Goal: Task Accomplishment & Management: Use online tool/utility

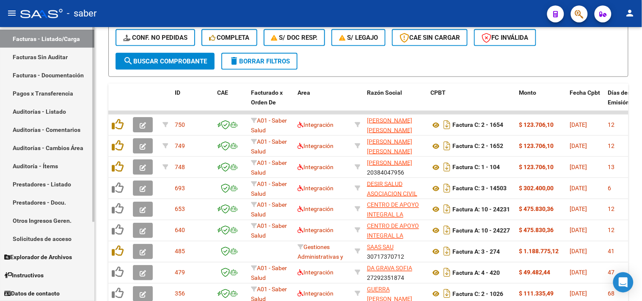
scroll to position [111, 0]
click at [49, 234] on link "Solicitudes de acceso" at bounding box center [47, 238] width 94 height 18
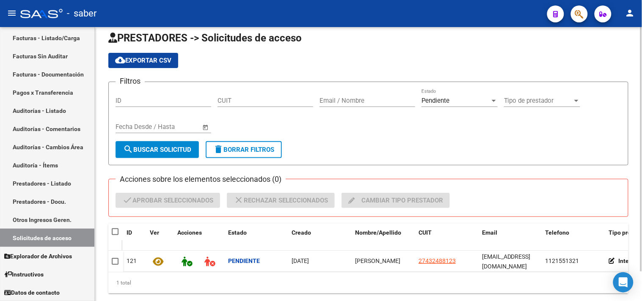
scroll to position [33, 0]
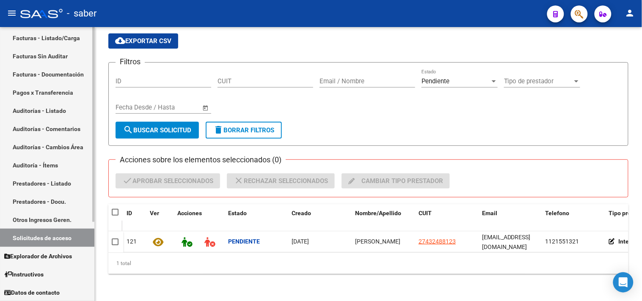
click at [36, 37] on link "Facturas - Listado/Carga" at bounding box center [47, 38] width 94 height 18
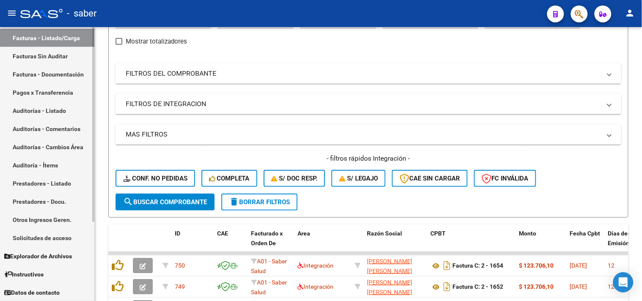
scroll to position [238, 0]
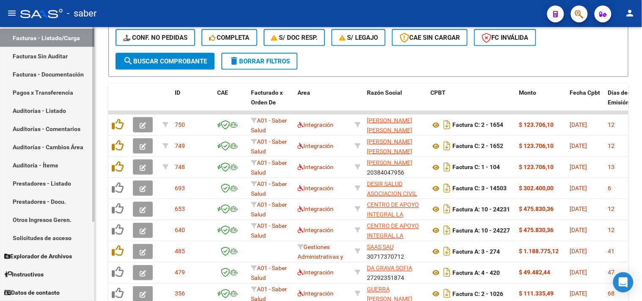
click at [36, 242] on link "Solicitudes de acceso" at bounding box center [47, 238] width 94 height 18
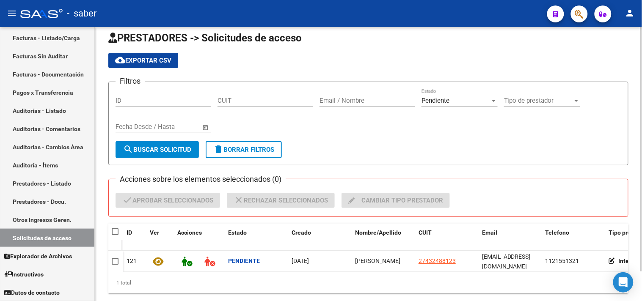
scroll to position [33, 0]
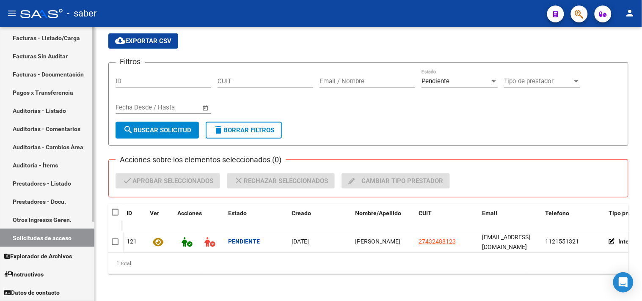
click at [47, 38] on link "Facturas - Listado/Carga" at bounding box center [47, 38] width 94 height 18
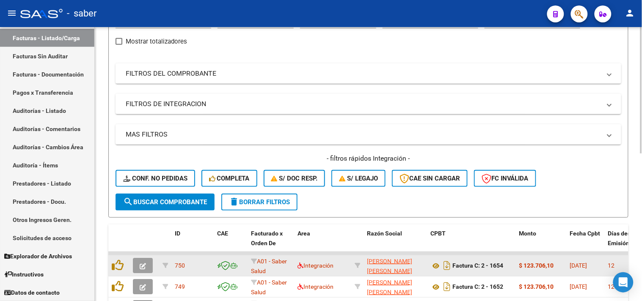
scroll to position [238, 0]
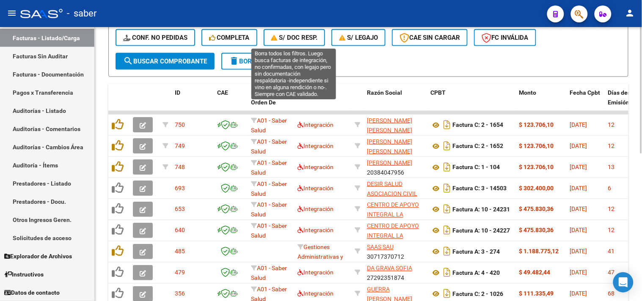
click at [237, 39] on span "Completa" at bounding box center [229, 38] width 41 height 8
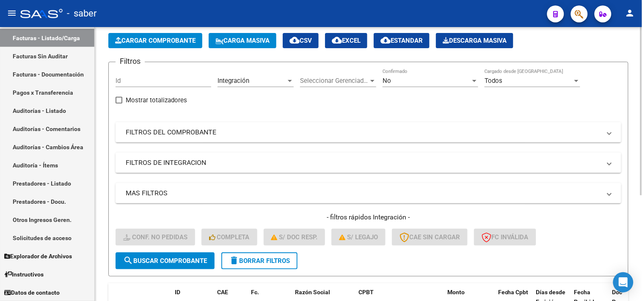
scroll to position [31, 0]
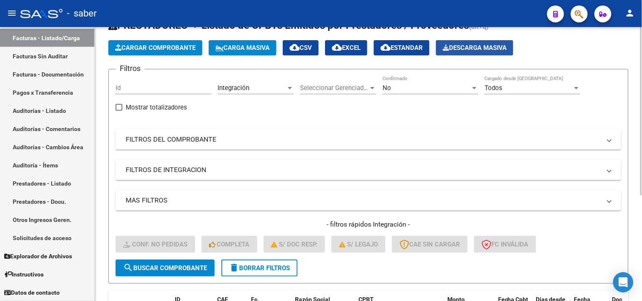
click at [494, 51] on span "Descarga Masiva" at bounding box center [475, 48] width 64 height 8
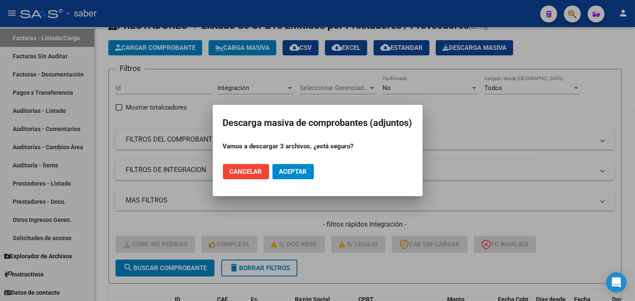
click at [300, 163] on mat-dialog-actions "Cancelar Aceptar" at bounding box center [318, 171] width 190 height 29
click at [303, 176] on button "Aceptar" at bounding box center [293, 171] width 41 height 15
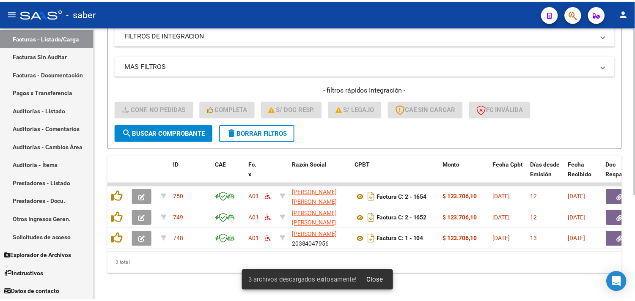
scroll to position [172, 0]
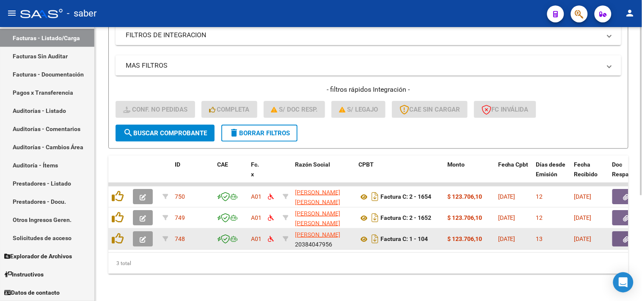
click at [144, 237] on icon "button" at bounding box center [143, 240] width 6 height 6
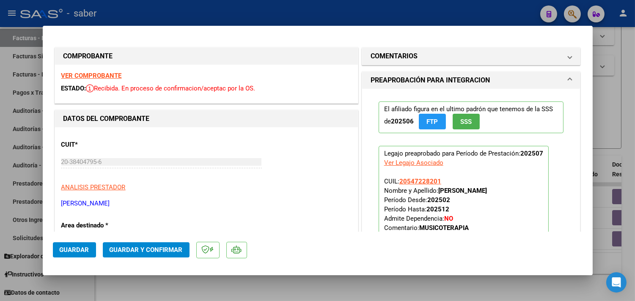
click at [86, 76] on strong "VER COMPROBANTE" at bounding box center [91, 76] width 61 height 8
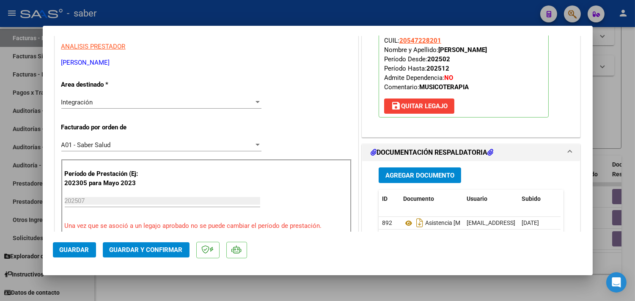
scroll to position [188, 0]
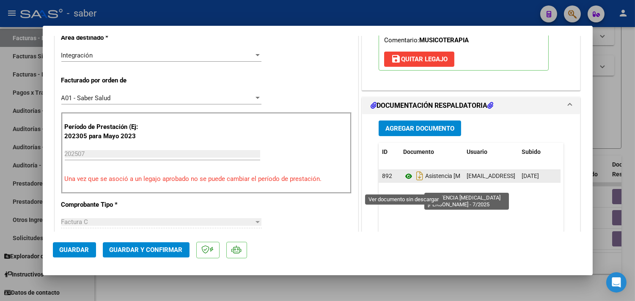
click at [403, 182] on icon at bounding box center [408, 176] width 11 height 10
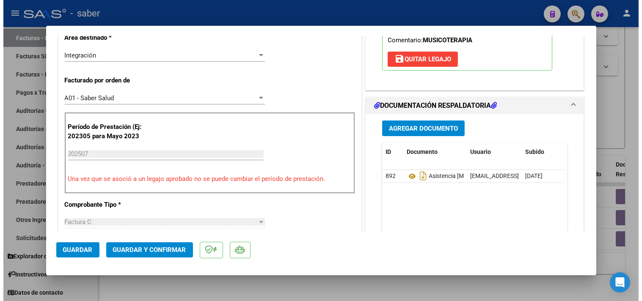
scroll to position [235, 0]
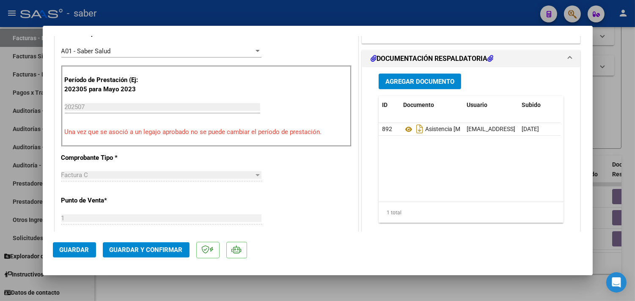
click at [175, 242] on mat-dialog-actions "Guardar Guardar y Confirmar" at bounding box center [318, 248] width 530 height 33
click at [169, 248] on span "Guardar y Confirmar" at bounding box center [146, 250] width 73 height 8
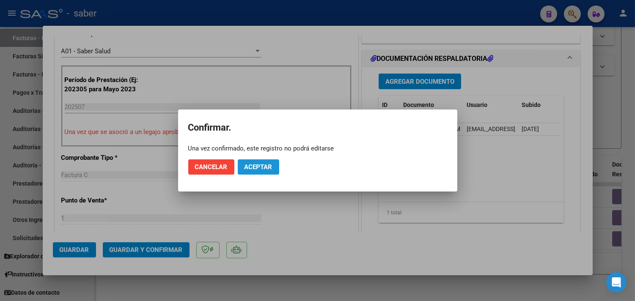
click at [267, 168] on span "Aceptar" at bounding box center [259, 167] width 28 height 8
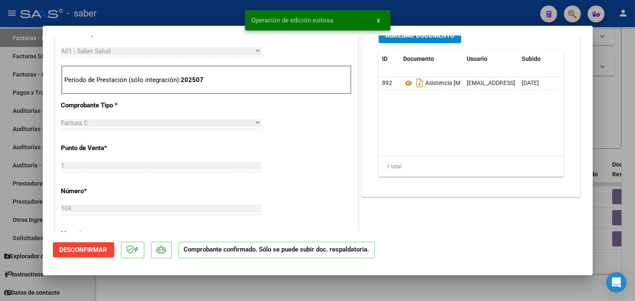
drag, startPoint x: 622, startPoint y: 130, endPoint x: 384, endPoint y: 175, distance: 242.4
click at [621, 130] on div at bounding box center [317, 150] width 635 height 301
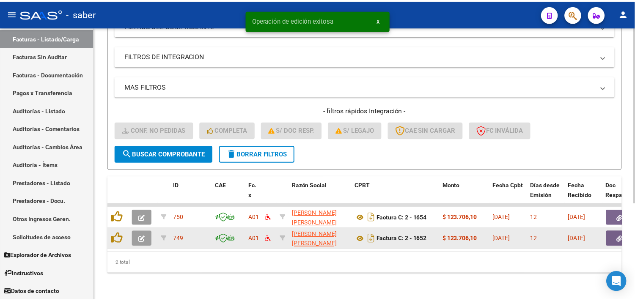
scroll to position [151, 0]
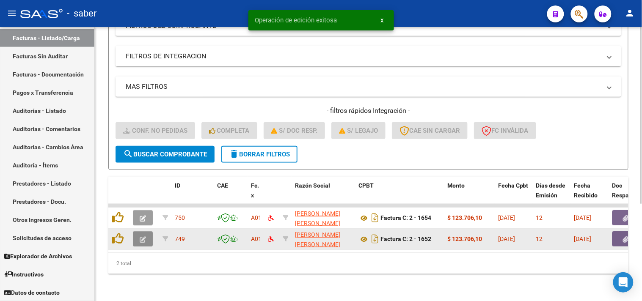
click at [144, 237] on icon "button" at bounding box center [143, 240] width 6 height 6
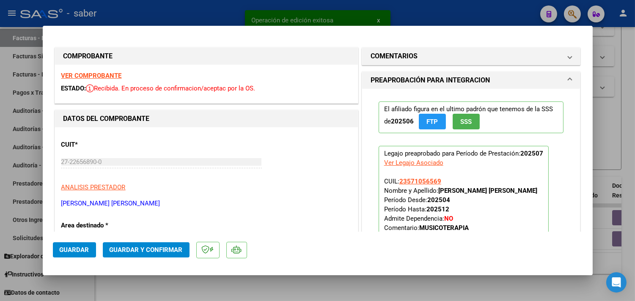
click at [94, 72] on strong "VER COMPROBANTE" at bounding box center [91, 76] width 61 height 8
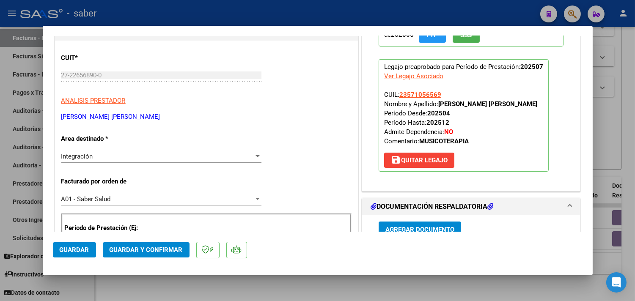
scroll to position [141, 0]
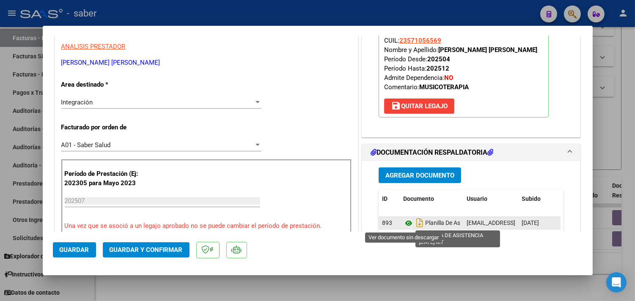
click at [403, 226] on icon at bounding box center [408, 223] width 11 height 10
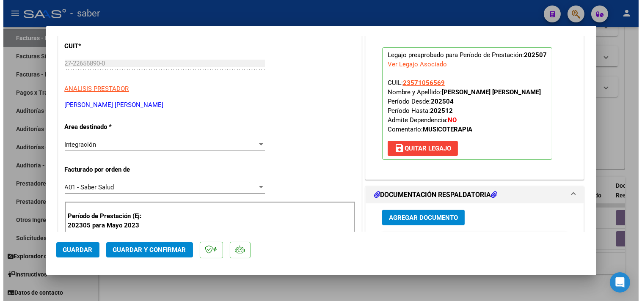
scroll to position [94, 0]
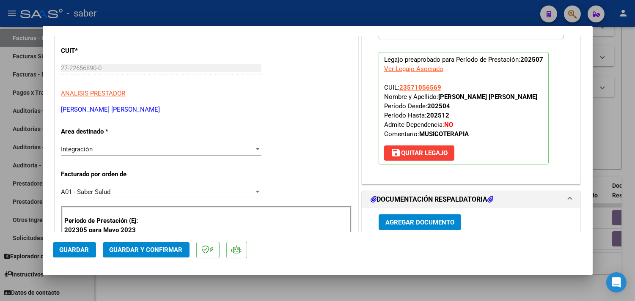
click at [153, 259] on mat-dialog-actions "Guardar Guardar y Confirmar" at bounding box center [318, 248] width 530 height 33
click at [155, 254] on span "Guardar y Confirmar" at bounding box center [146, 250] width 73 height 8
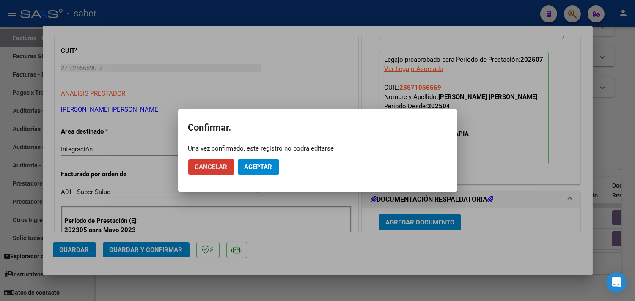
click at [262, 168] on span "Aceptar" at bounding box center [259, 167] width 28 height 8
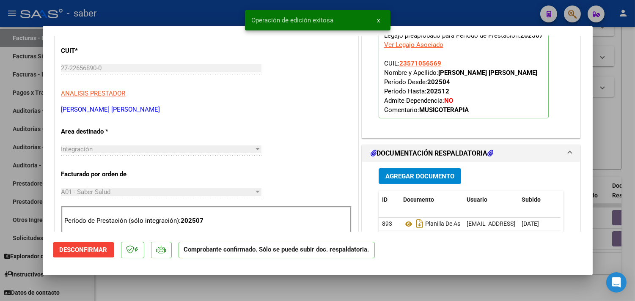
click at [618, 139] on div at bounding box center [317, 150] width 635 height 301
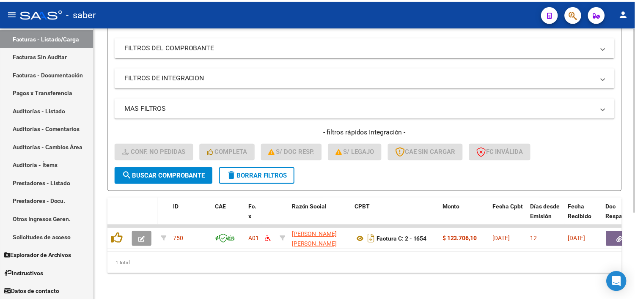
scroll to position [130, 0]
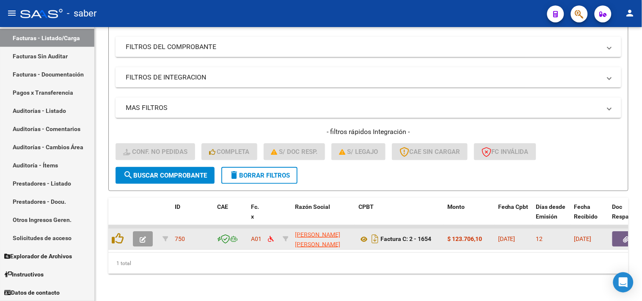
click at [144, 232] on button "button" at bounding box center [143, 239] width 20 height 15
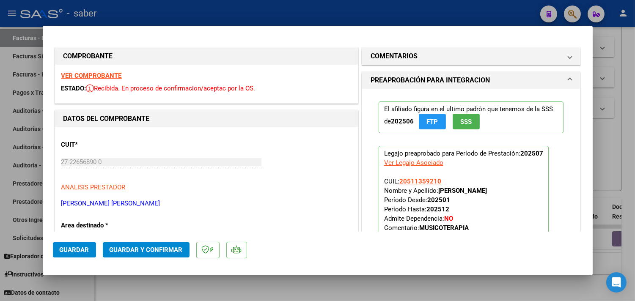
click at [100, 77] on strong "VER COMPROBANTE" at bounding box center [91, 76] width 61 height 8
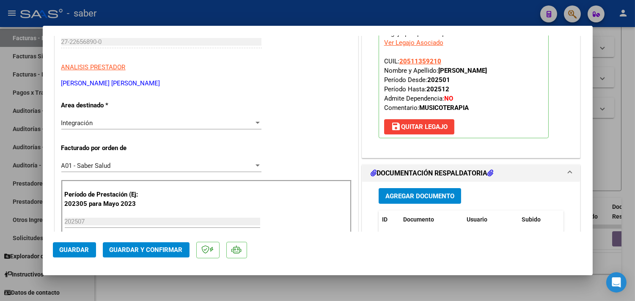
scroll to position [141, 0]
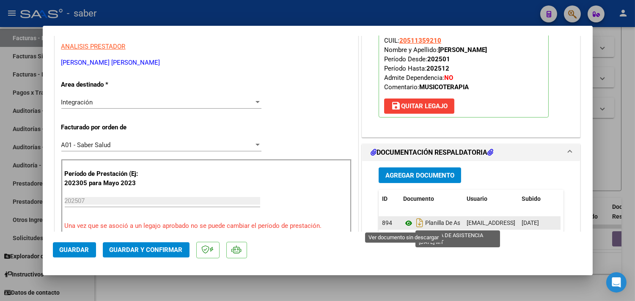
click at [403, 225] on icon at bounding box center [408, 223] width 11 height 10
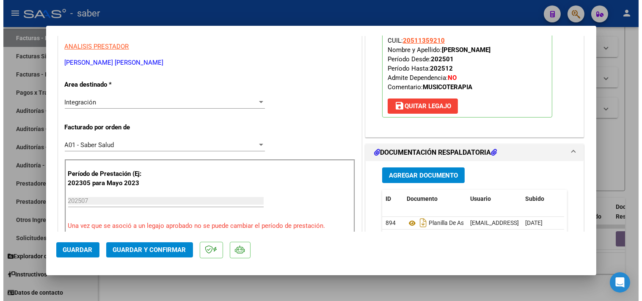
scroll to position [94, 0]
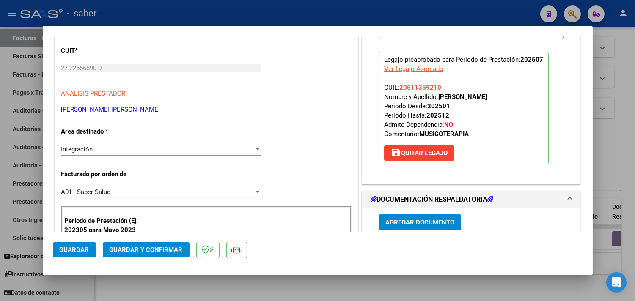
click at [140, 248] on span "Guardar y Confirmar" at bounding box center [146, 250] width 73 height 8
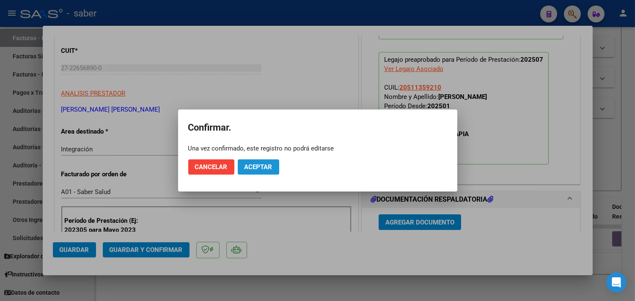
click at [260, 168] on span "Aceptar" at bounding box center [259, 167] width 28 height 8
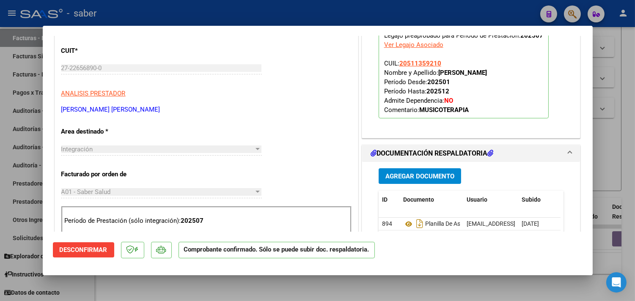
drag, startPoint x: 604, startPoint y: 138, endPoint x: 501, endPoint y: 185, distance: 113.6
click at [604, 138] on div at bounding box center [317, 150] width 635 height 301
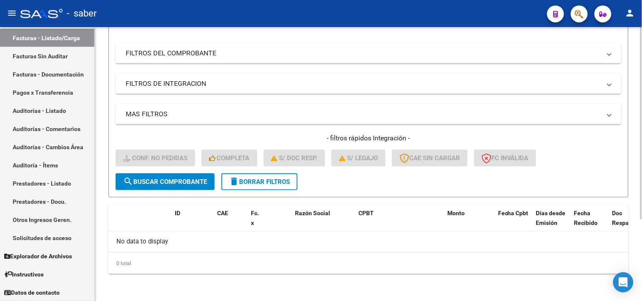
scroll to position [116, 0]
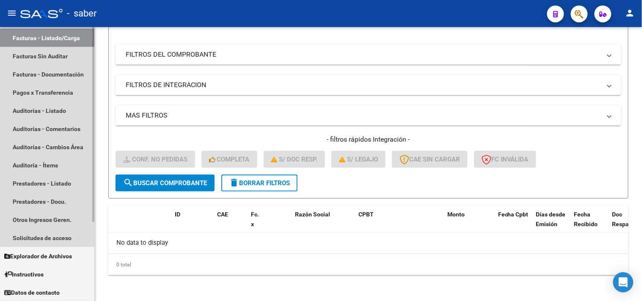
click at [53, 39] on link "Facturas - Listado/Carga" at bounding box center [47, 38] width 94 height 18
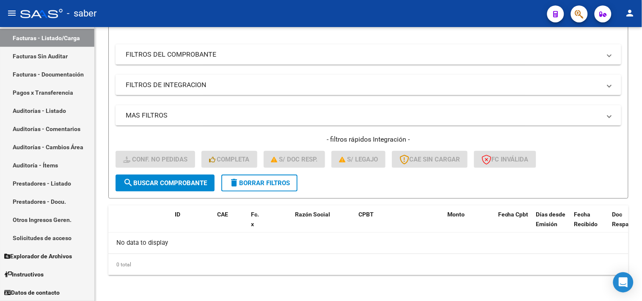
click at [259, 181] on span "delete Borrar Filtros" at bounding box center [259, 183] width 61 height 8
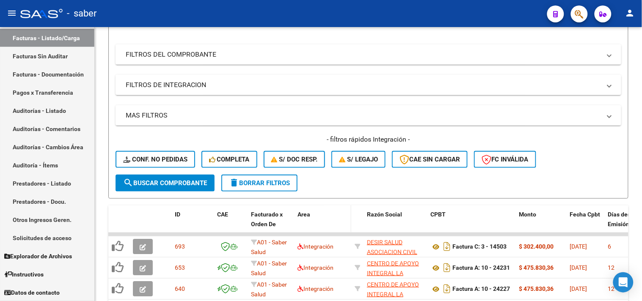
scroll to position [163, 0]
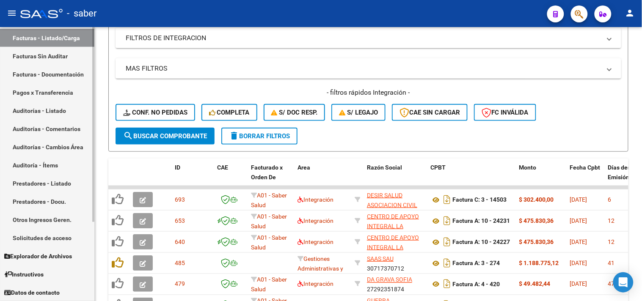
click at [24, 236] on link "Solicitudes de acceso" at bounding box center [47, 238] width 94 height 18
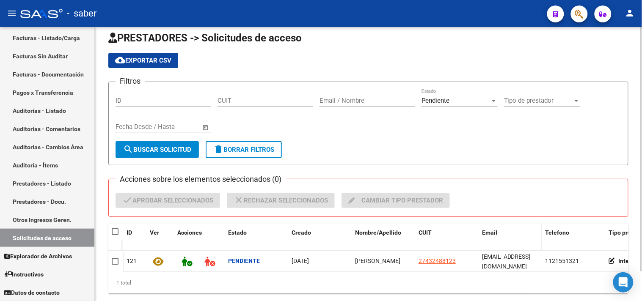
scroll to position [33, 0]
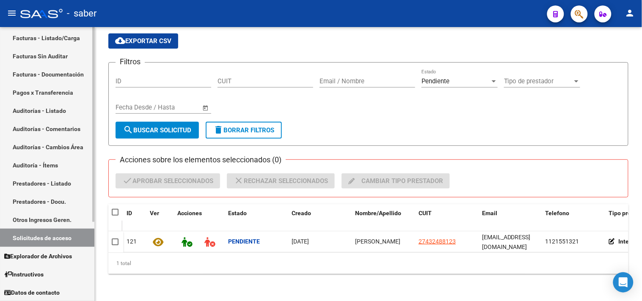
click at [50, 40] on link "Facturas - Listado/Carga" at bounding box center [47, 38] width 94 height 18
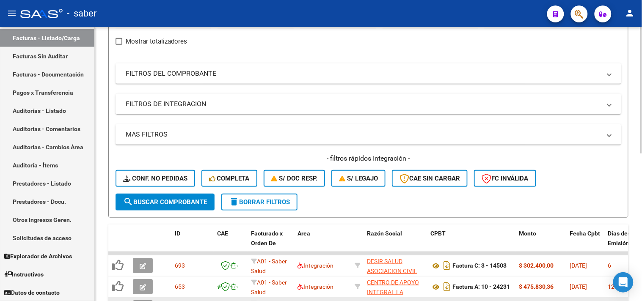
scroll to position [163, 0]
